Goal: Find specific page/section: Find specific page/section

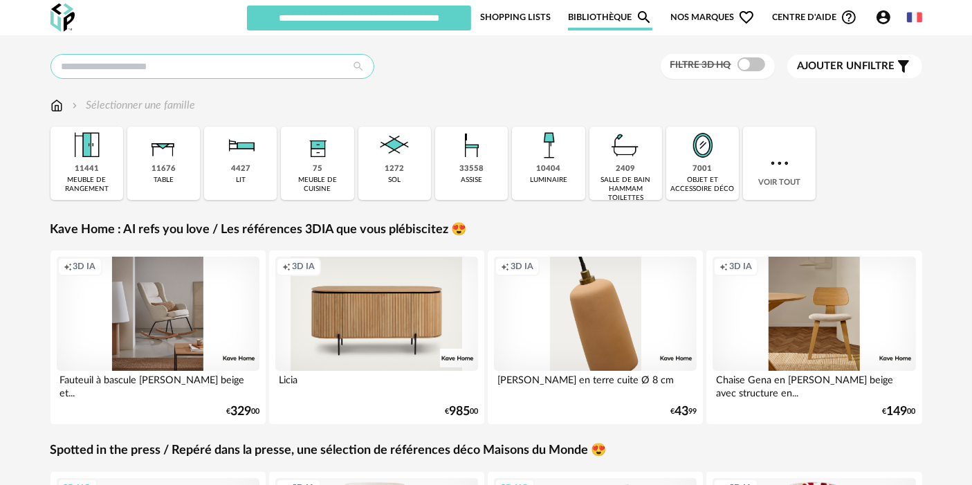
click at [305, 70] on input "text" at bounding box center [212, 66] width 324 height 25
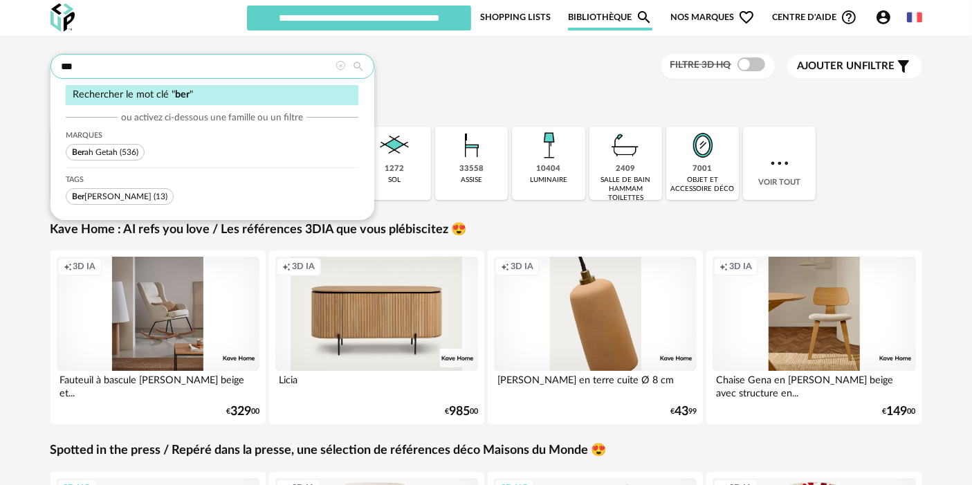
type input "***"
click at [98, 154] on span "Ber ah Getah" at bounding box center [95, 152] width 46 height 8
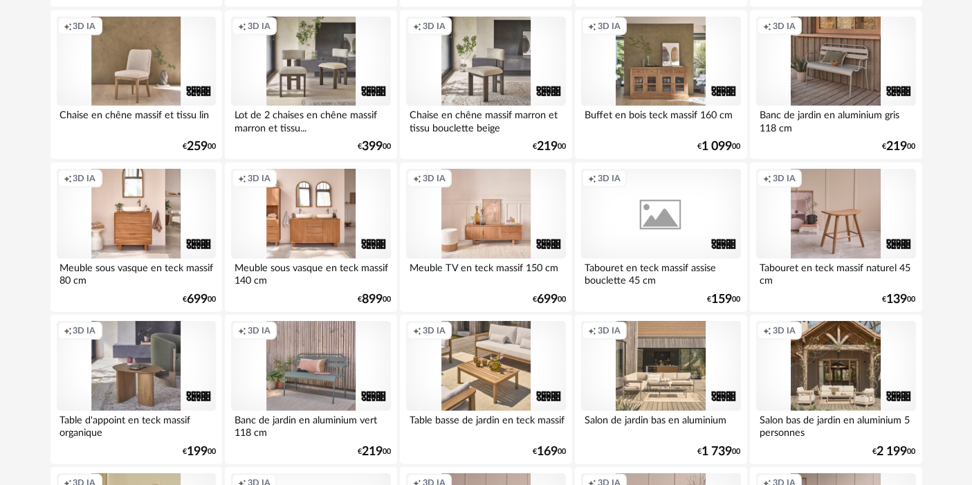
scroll to position [1288, 0]
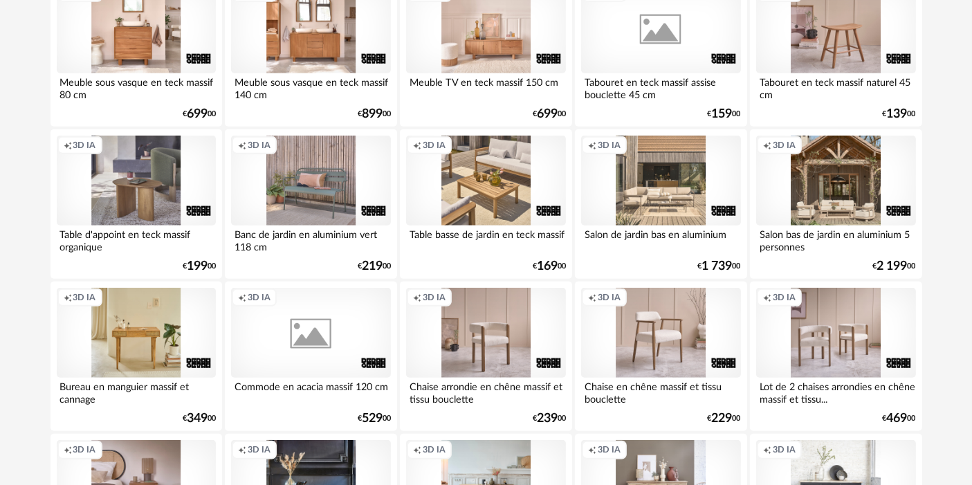
click at [653, 33] on div "Creation icon 3D IA" at bounding box center [660, 28] width 159 height 90
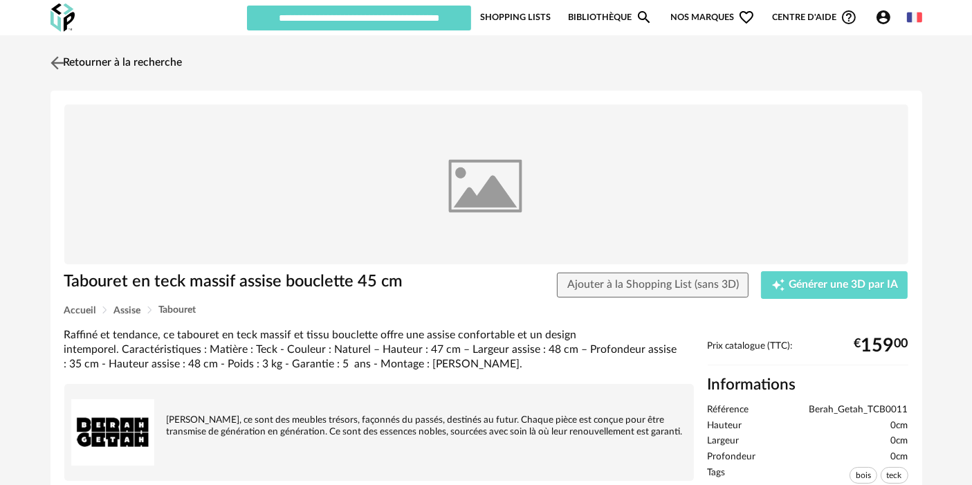
click at [167, 50] on link "Retourner à la recherche" at bounding box center [115, 63] width 136 height 30
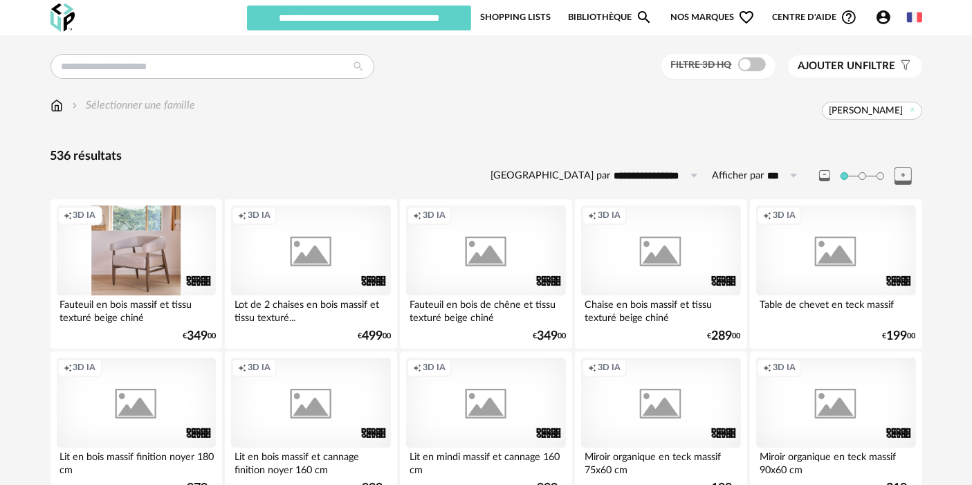
scroll to position [1288, 0]
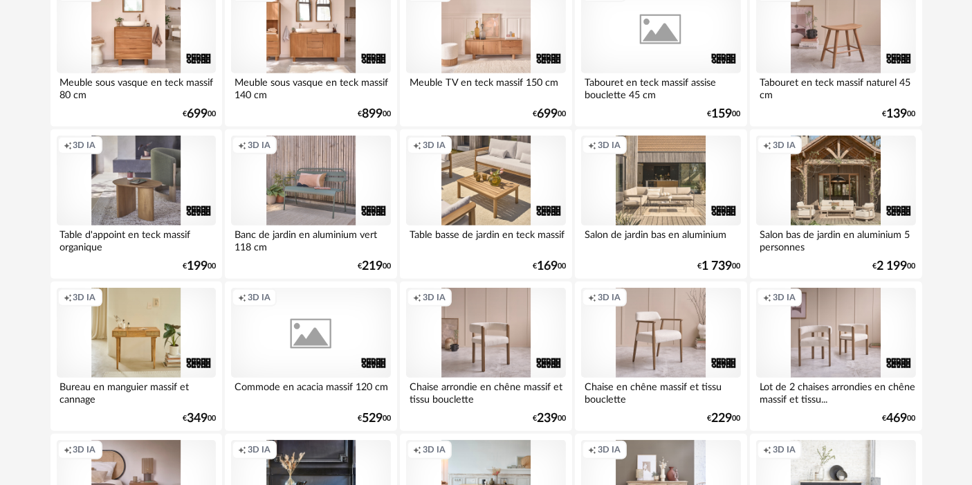
click at [678, 55] on div "Creation icon 3D IA" at bounding box center [660, 28] width 159 height 90
